Goal: Check status: Check status

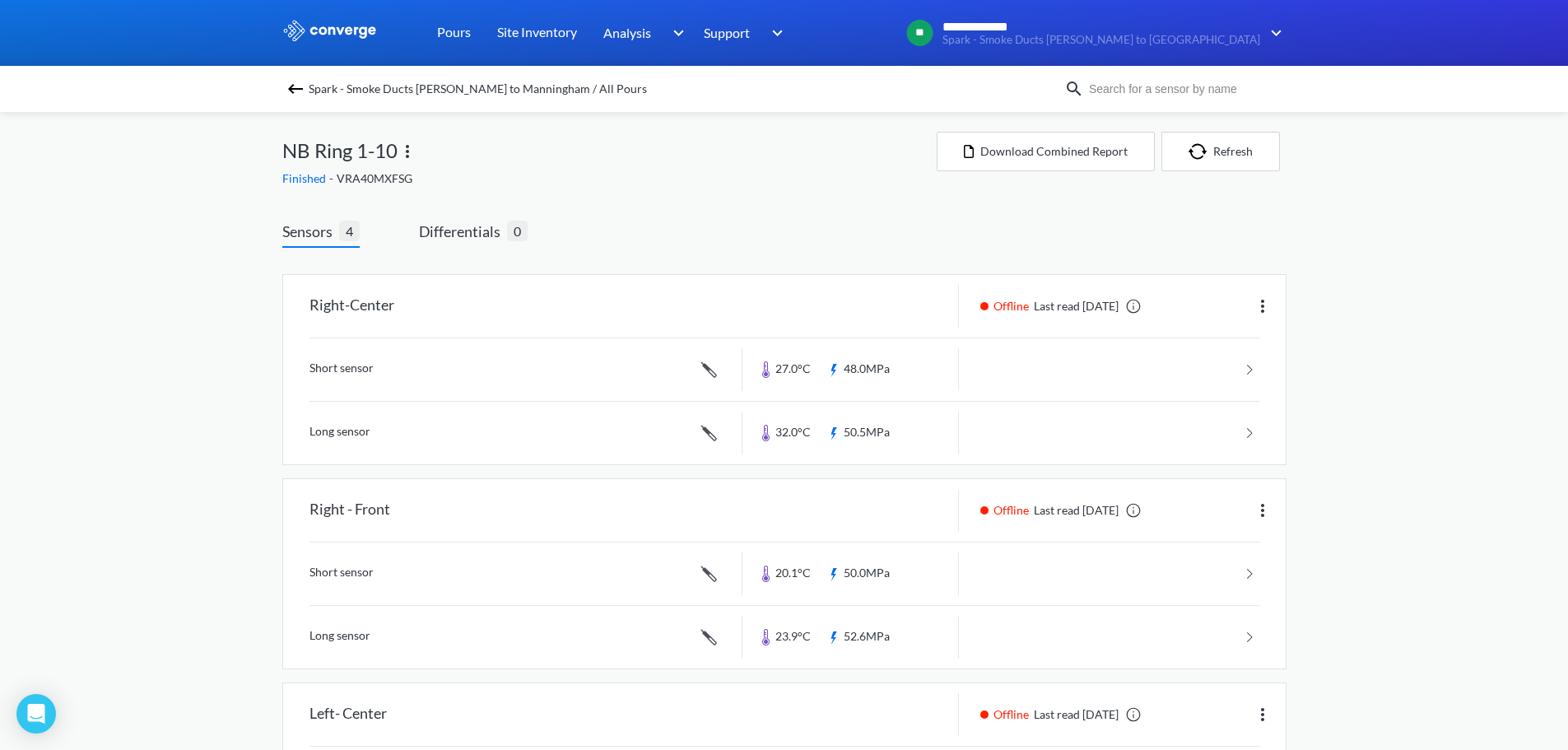
click at [300, 96] on img at bounding box center [295, 88] width 20 height 20
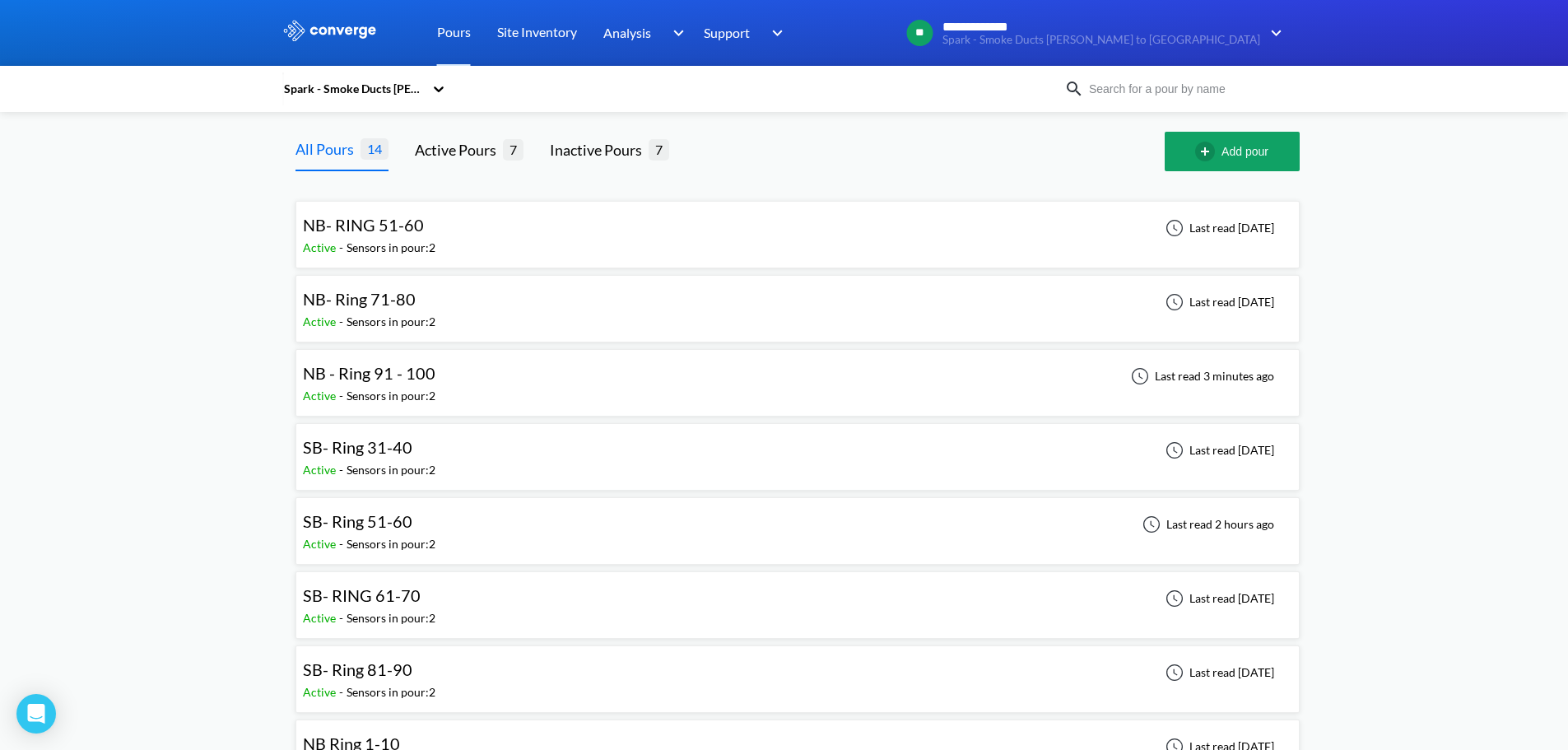
click at [578, 239] on div "NB- RING 51-60 Active - Sensors in pour: 2 Last read [DATE]" at bounding box center [797, 234] width 990 height 52
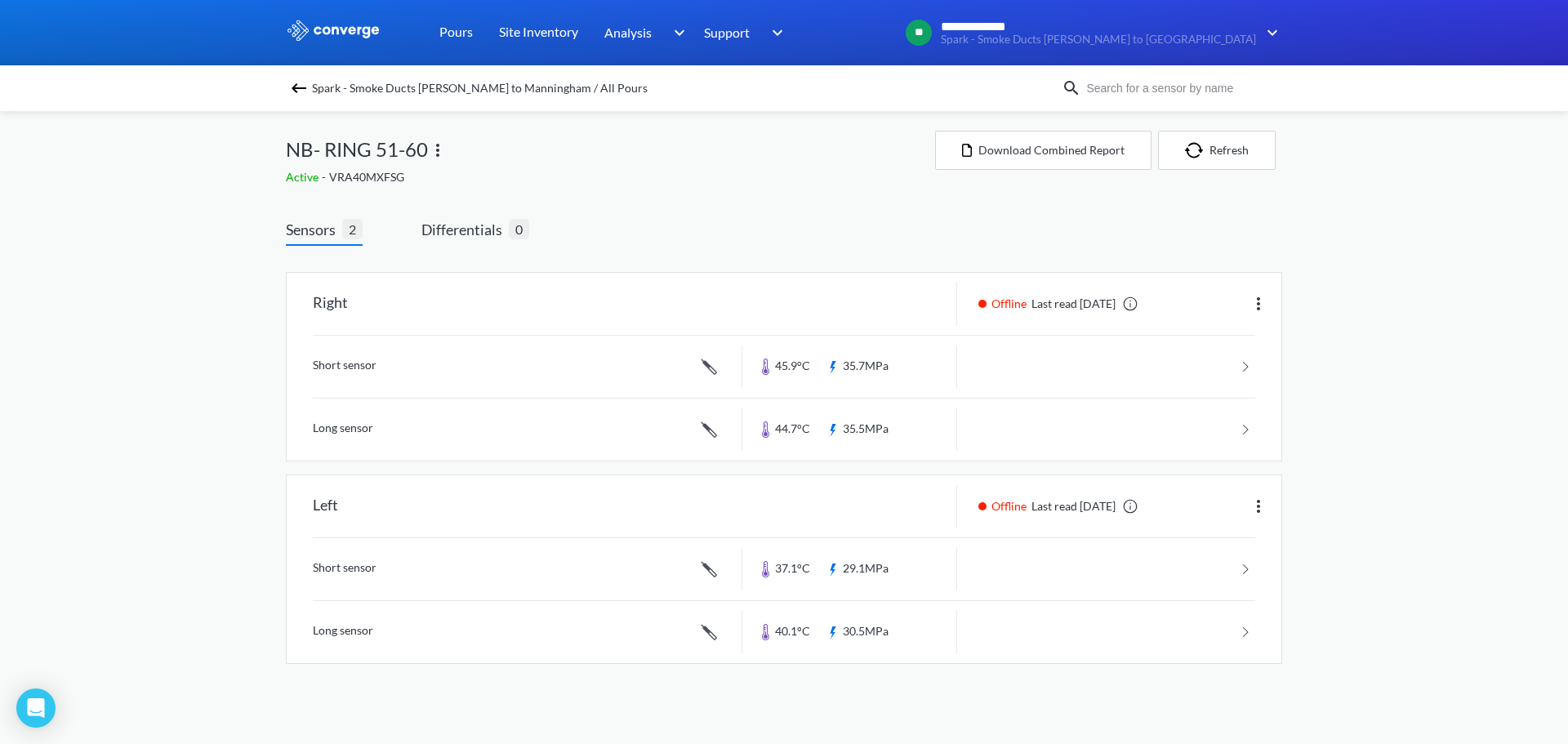
click at [292, 84] on img at bounding box center [298, 88] width 20 height 20
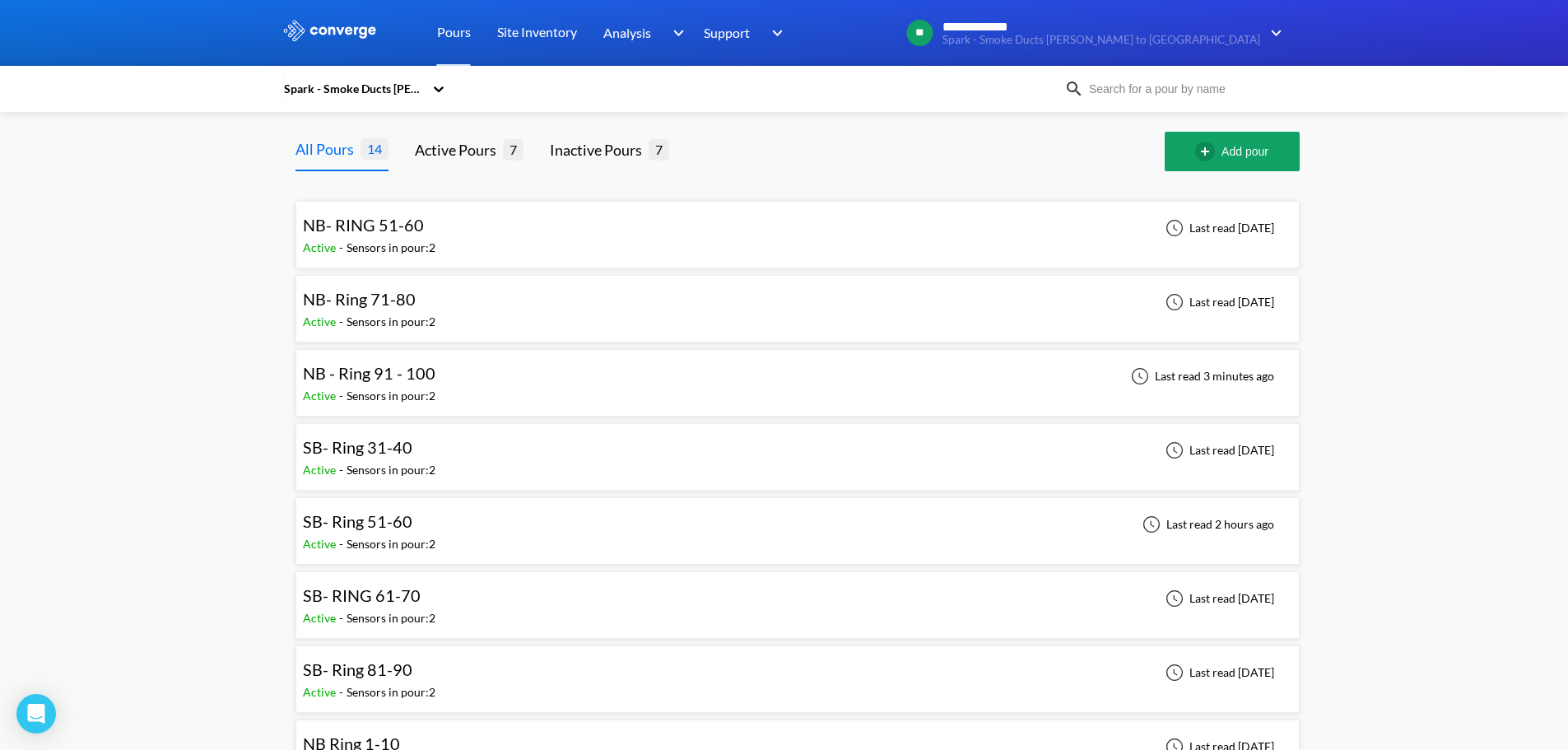
click at [460, 453] on div "SB- Ring 51-60 Active - Sensors in pour: 2 Last read 2 hours ago" at bounding box center [797, 531] width 990 height 52
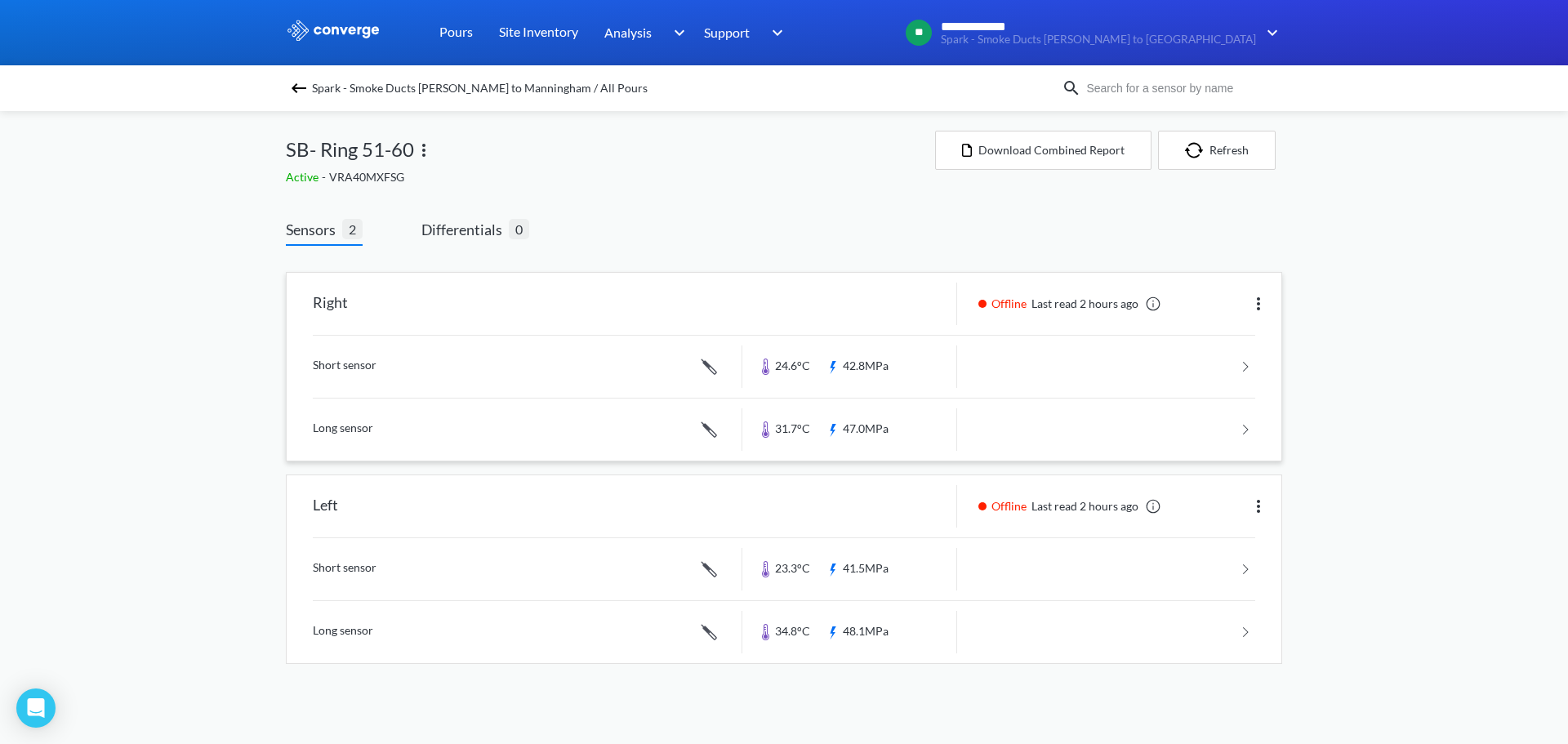
click at [913, 360] on link at bounding box center [784, 366] width 942 height 62
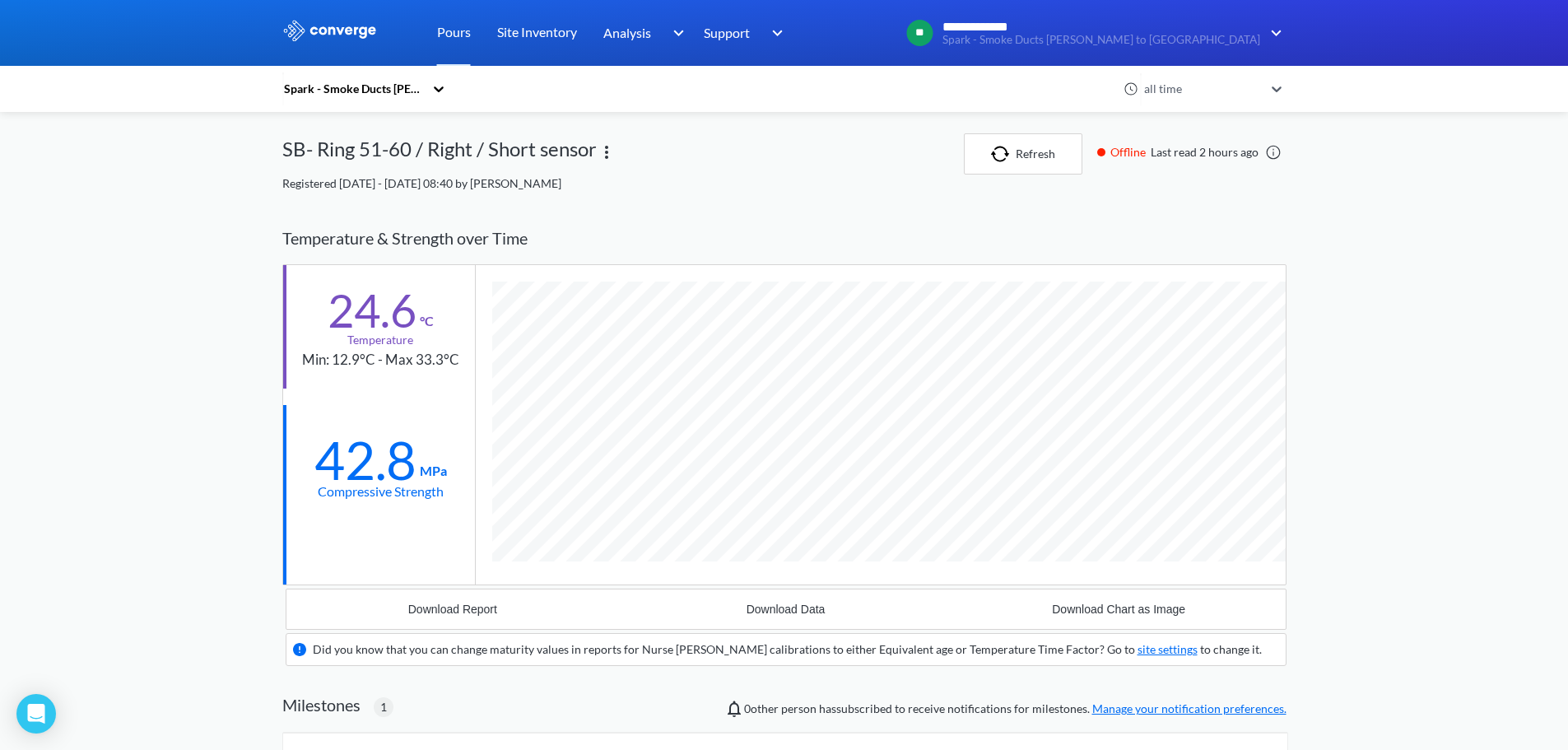
scroll to position [1089, 1004]
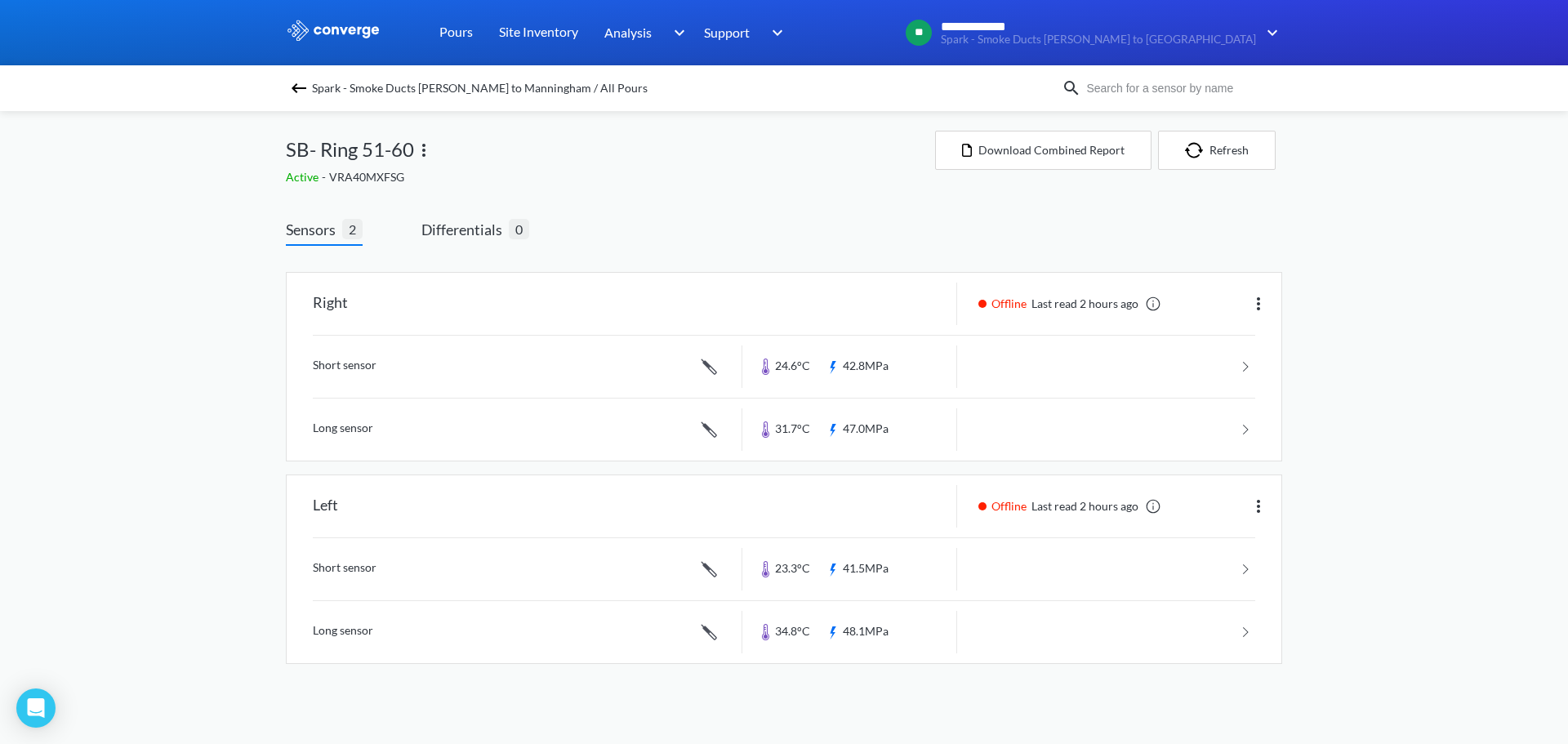
click at [298, 93] on img at bounding box center [298, 88] width 20 height 20
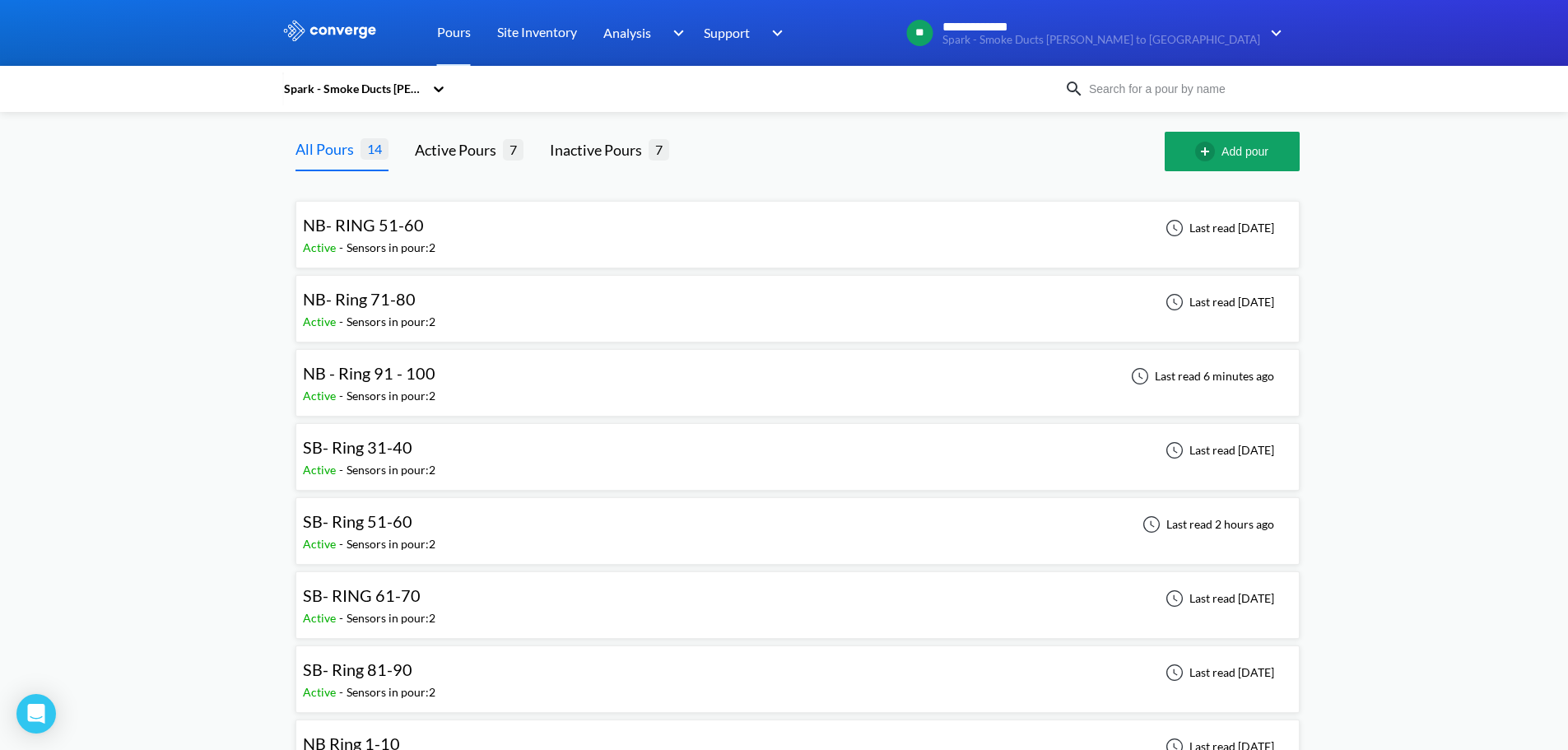
click at [422, 382] on span "NB - Ring 91 - 100" at bounding box center [368, 373] width 133 height 20
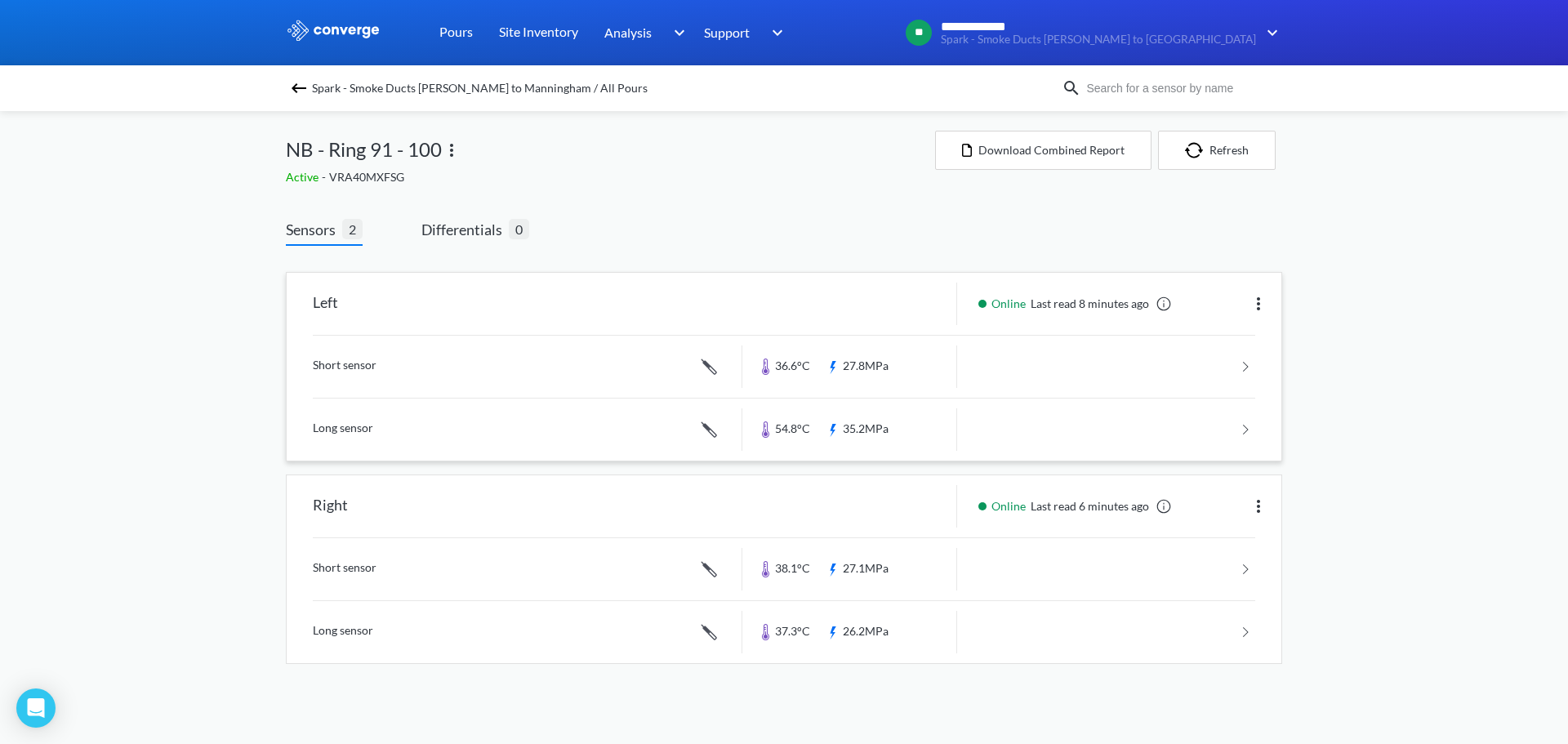
click at [916, 370] on link at bounding box center [784, 366] width 942 height 62
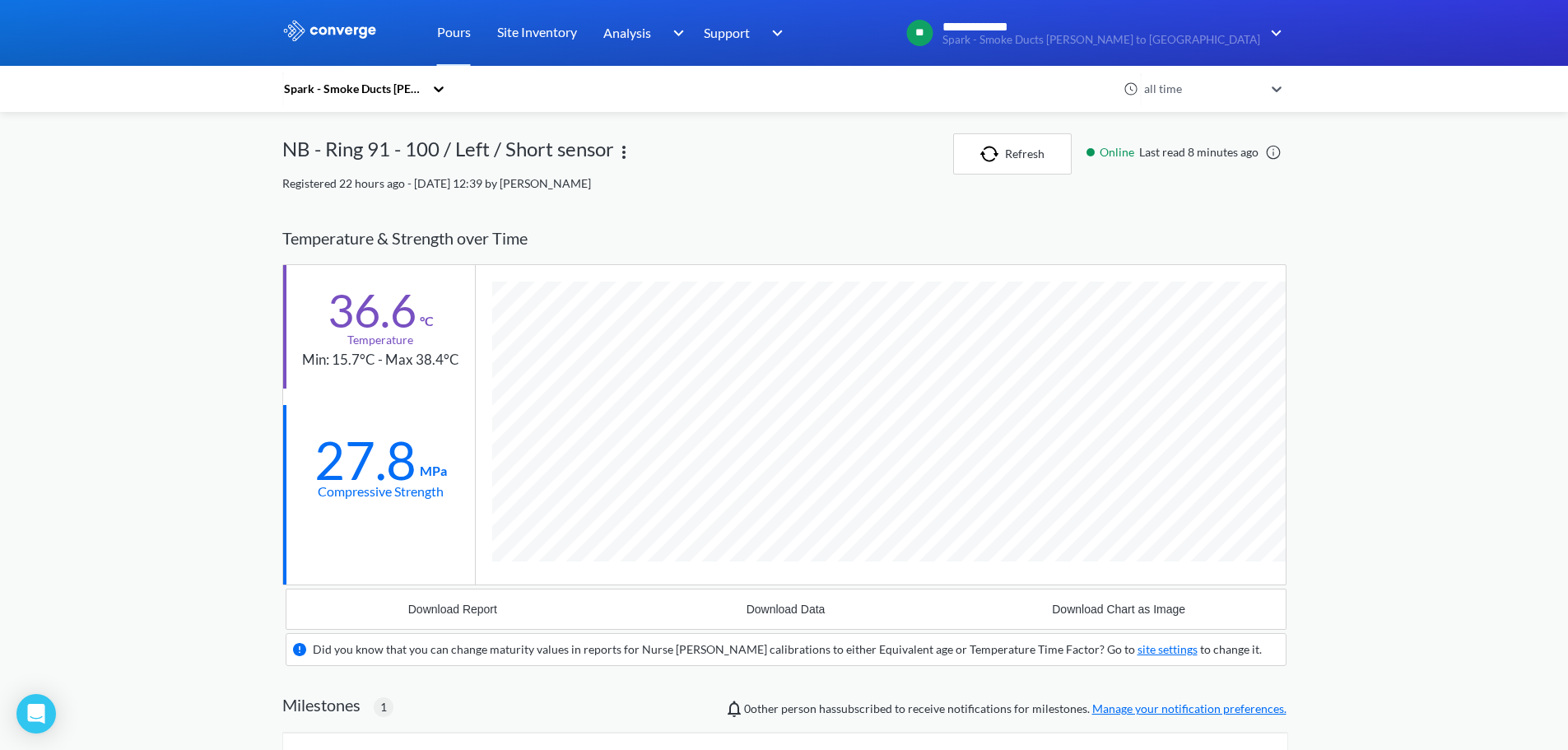
scroll to position [1089, 1004]
